Goal: Task Accomplishment & Management: Use online tool/utility

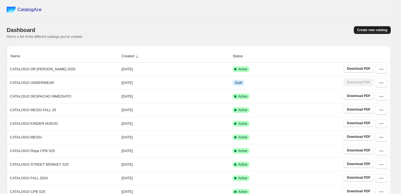
click at [386, 29] on span "Create new catalog" at bounding box center [373, 30] width 30 height 4
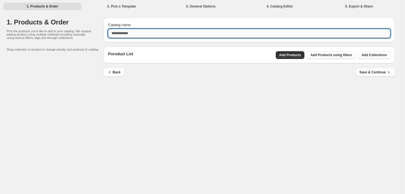
click at [140, 29] on input "Catalog name" at bounding box center [249, 33] width 282 height 9
click at [114, 74] on button "Back" at bounding box center [114, 72] width 20 height 9
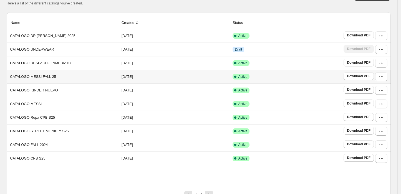
scroll to position [57, 0]
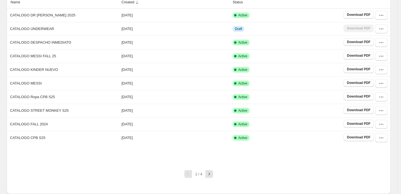
click at [212, 175] on icon "button" at bounding box center [210, 174] width 6 height 6
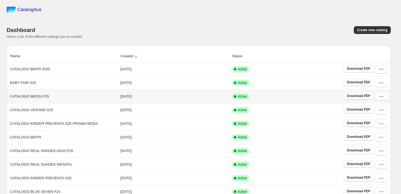
scroll to position [50, 0]
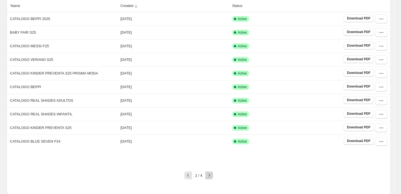
click at [209, 171] on button "button" at bounding box center [210, 175] width 8 height 8
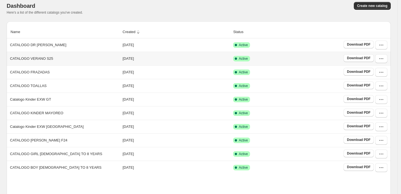
scroll to position [56, 0]
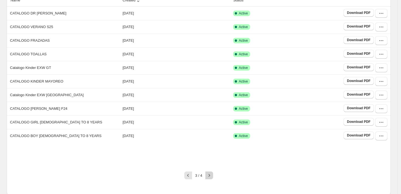
click at [211, 174] on icon "button" at bounding box center [210, 176] width 6 height 6
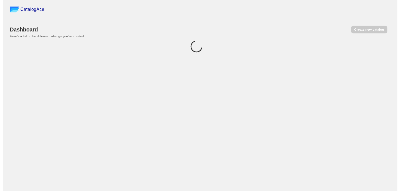
scroll to position [0, 0]
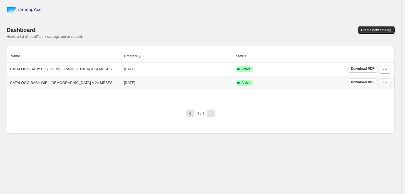
click at [381, 83] on button "button" at bounding box center [385, 82] width 12 height 9
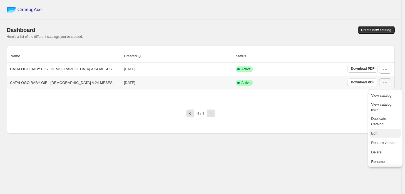
click at [378, 132] on span "Edit" at bounding box center [385, 134] width 28 height 6
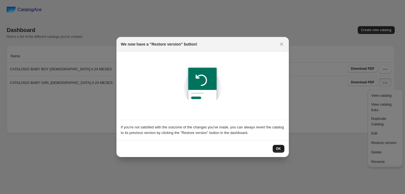
click at [279, 150] on span "OK" at bounding box center [278, 148] width 5 height 4
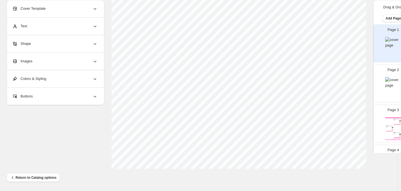
scroll to position [212, 0]
click at [36, 174] on button "Return to Catalog options" at bounding box center [33, 177] width 53 height 9
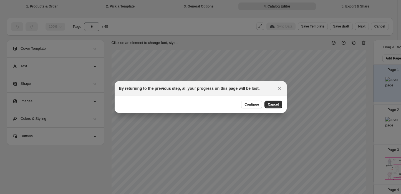
scroll to position [209, 0]
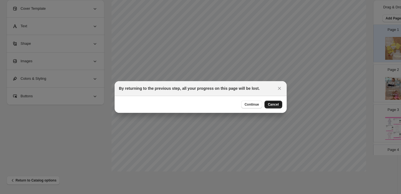
click at [274, 104] on span "Cancel" at bounding box center [273, 104] width 11 height 4
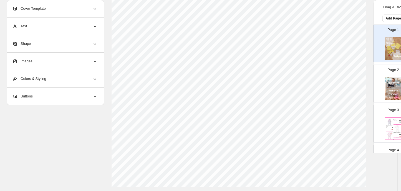
scroll to position [212, 0]
click at [48, 180] on button "Return to Catalog options" at bounding box center [33, 177] width 53 height 9
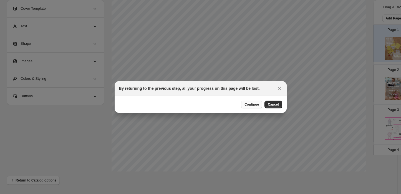
click at [254, 105] on span "Continue" at bounding box center [252, 104] width 14 height 4
select select "****"
select select "**********"
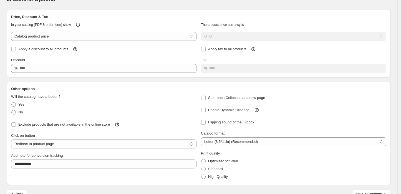
scroll to position [35, 0]
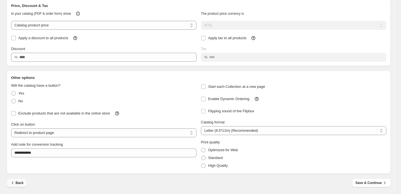
click at [9, 180] on button "Back" at bounding box center [17, 182] width 20 height 9
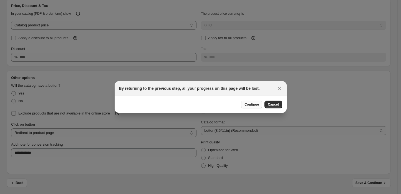
click at [257, 101] on button "Continue" at bounding box center [251, 105] width 21 height 8
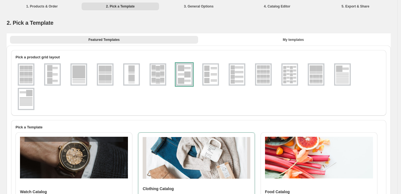
scroll to position [195, 0]
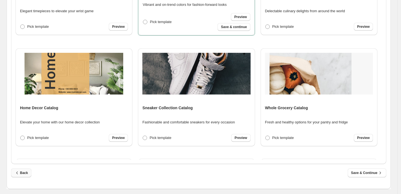
click at [17, 171] on icon "button" at bounding box center [17, 173] width 6 height 6
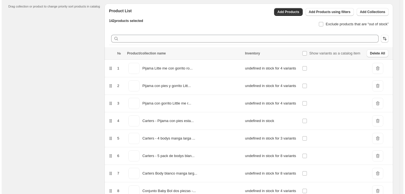
scroll to position [0, 0]
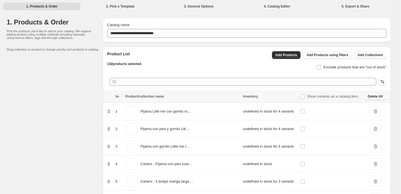
click at [373, 96] on span "Delete All" at bounding box center [375, 96] width 15 height 4
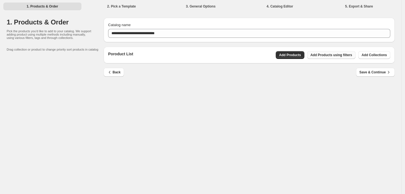
click at [349, 58] on button "Add Products using filters" at bounding box center [331, 55] width 48 height 8
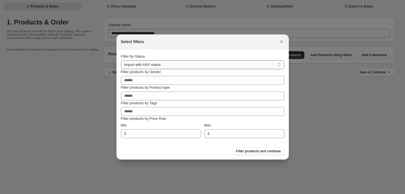
click at [208, 65] on select "**********" at bounding box center [202, 64] width 163 height 9
select select "******"
click at [121, 60] on select "**********" at bounding box center [202, 64] width 163 height 9
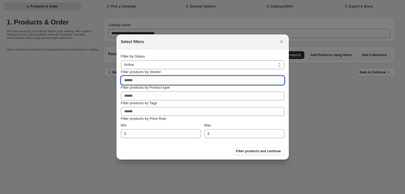
click at [180, 76] on input "Filter products by Vendor" at bounding box center [202, 80] width 163 height 9
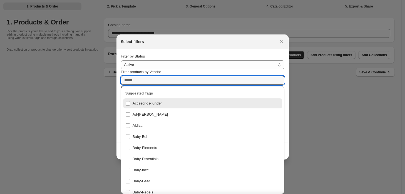
click at [256, 69] on div "Filter products by Vendor" at bounding box center [202, 72] width 163 height 6
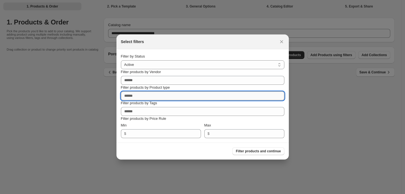
click at [196, 97] on input "Filter products by Product type" at bounding box center [202, 95] width 163 height 9
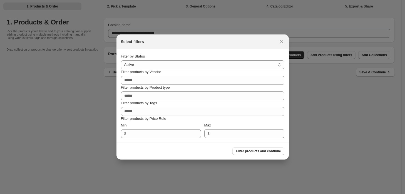
click at [198, 87] on div "Filter products by Product type" at bounding box center [202, 88] width 163 height 6
click at [166, 116] on p "Filter products by Price Rule" at bounding box center [202, 119] width 163 height 6
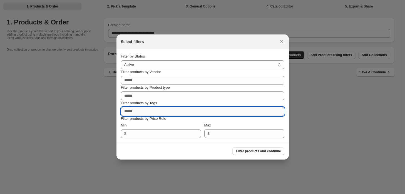
click at [167, 113] on input "Filter products by Tags" at bounding box center [202, 111] width 163 height 9
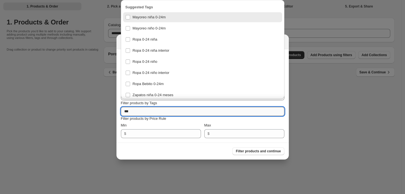
type input "****"
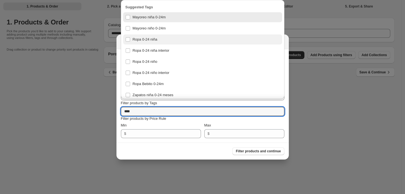
click at [177, 36] on div "Ropa 0-24 niña" at bounding box center [202, 40] width 154 height 8
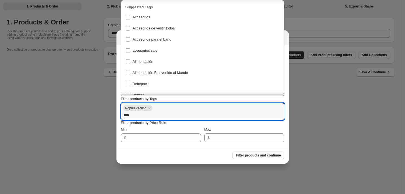
scroll to position [735, 0]
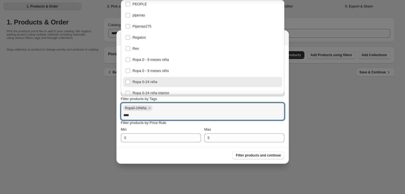
click at [176, 150] on div "Filter products and continue" at bounding box center [200, 153] width 168 height 12
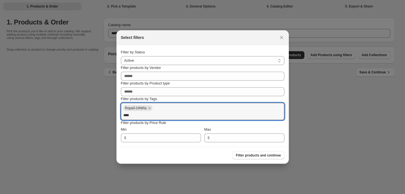
click at [152, 121] on p "Filter products by Price Rule" at bounding box center [202, 123] width 163 height 6
click at [151, 120] on p "Filter products by Price Rule" at bounding box center [202, 123] width 163 height 6
click at [146, 118] on input "****" at bounding box center [202, 115] width 158 height 9
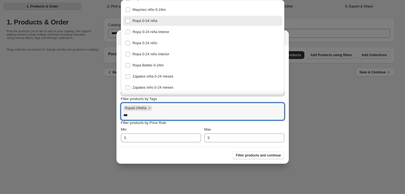
scroll to position [0, 0]
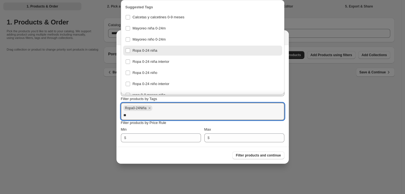
type input "*"
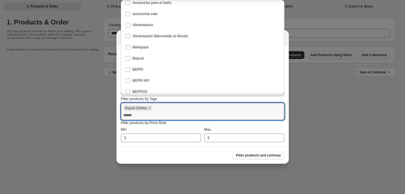
scroll to position [735, 0]
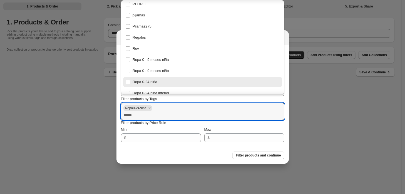
click at [149, 154] on div "Filter products and continue" at bounding box center [200, 153] width 168 height 12
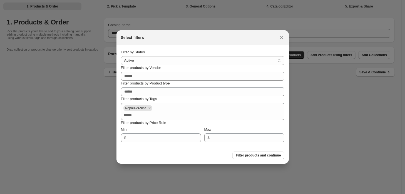
click at [167, 32] on div "Select filters" at bounding box center [202, 37] width 172 height 15
click at [255, 156] on span "Filter products and continue" at bounding box center [258, 155] width 45 height 4
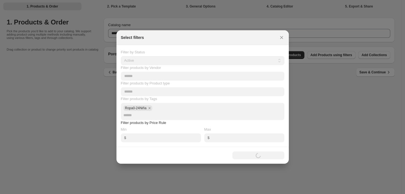
click at [282, 31] on div "Select filters" at bounding box center [202, 37] width 172 height 15
click at [280, 35] on icon ":rcc:" at bounding box center [282, 38] width 6 height 6
click at [283, 39] on icon ":rcc:" at bounding box center [282, 38] width 6 height 6
